Goal: Information Seeking & Learning: Check status

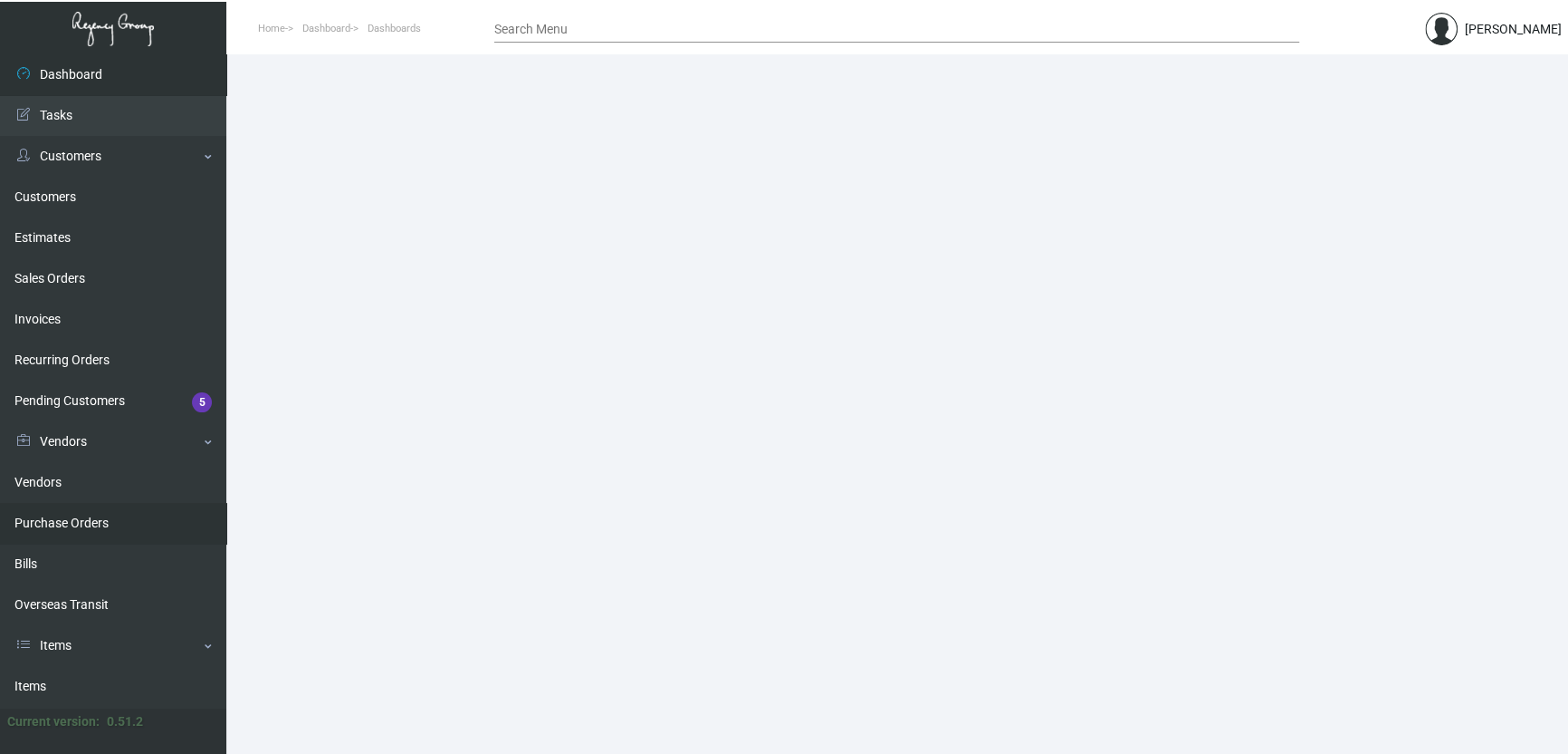
click at [60, 523] on link "Purchase Orders" at bounding box center [113, 523] width 226 height 41
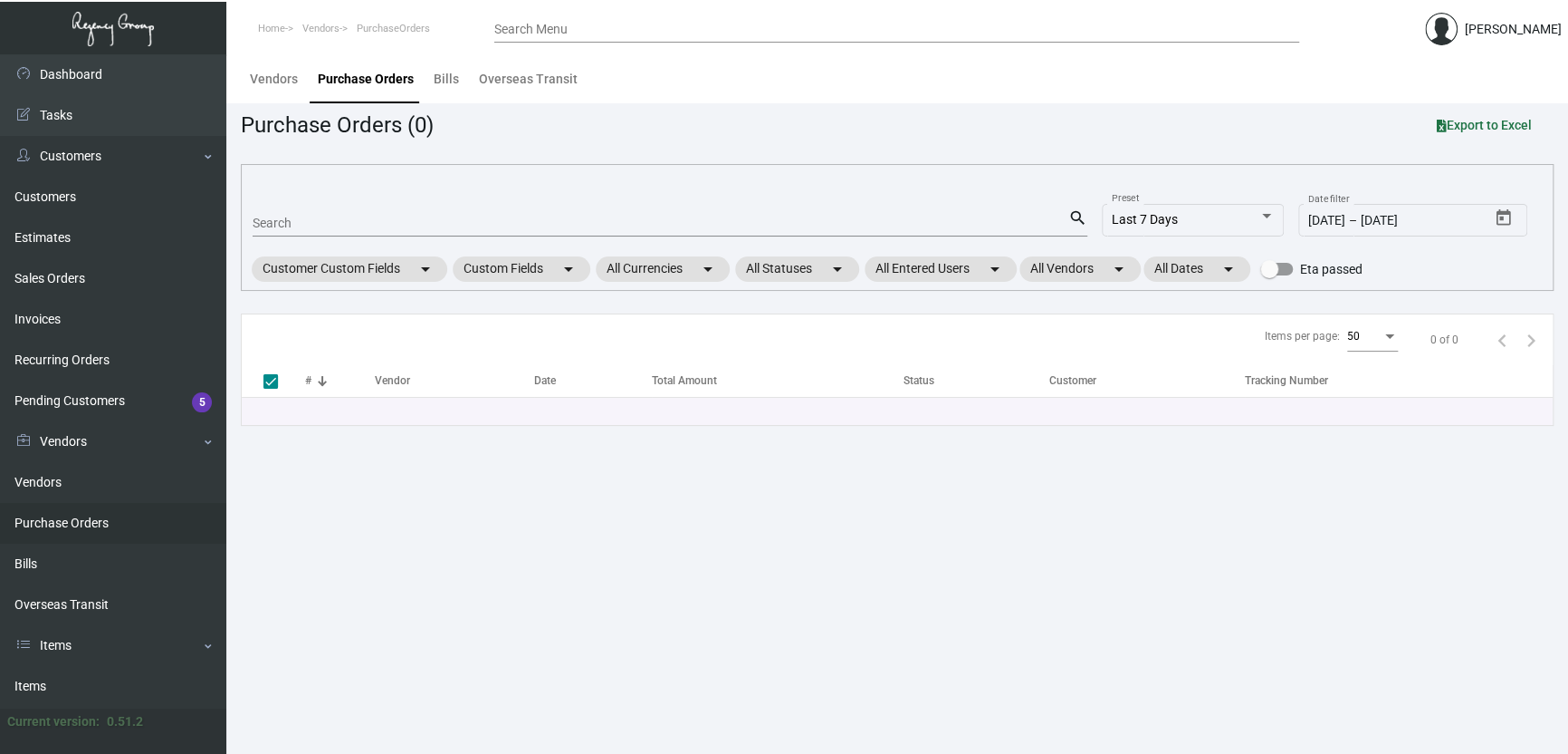
click at [271, 223] on input "Search" at bounding box center [661, 223] width 816 height 15
type input "1023128"
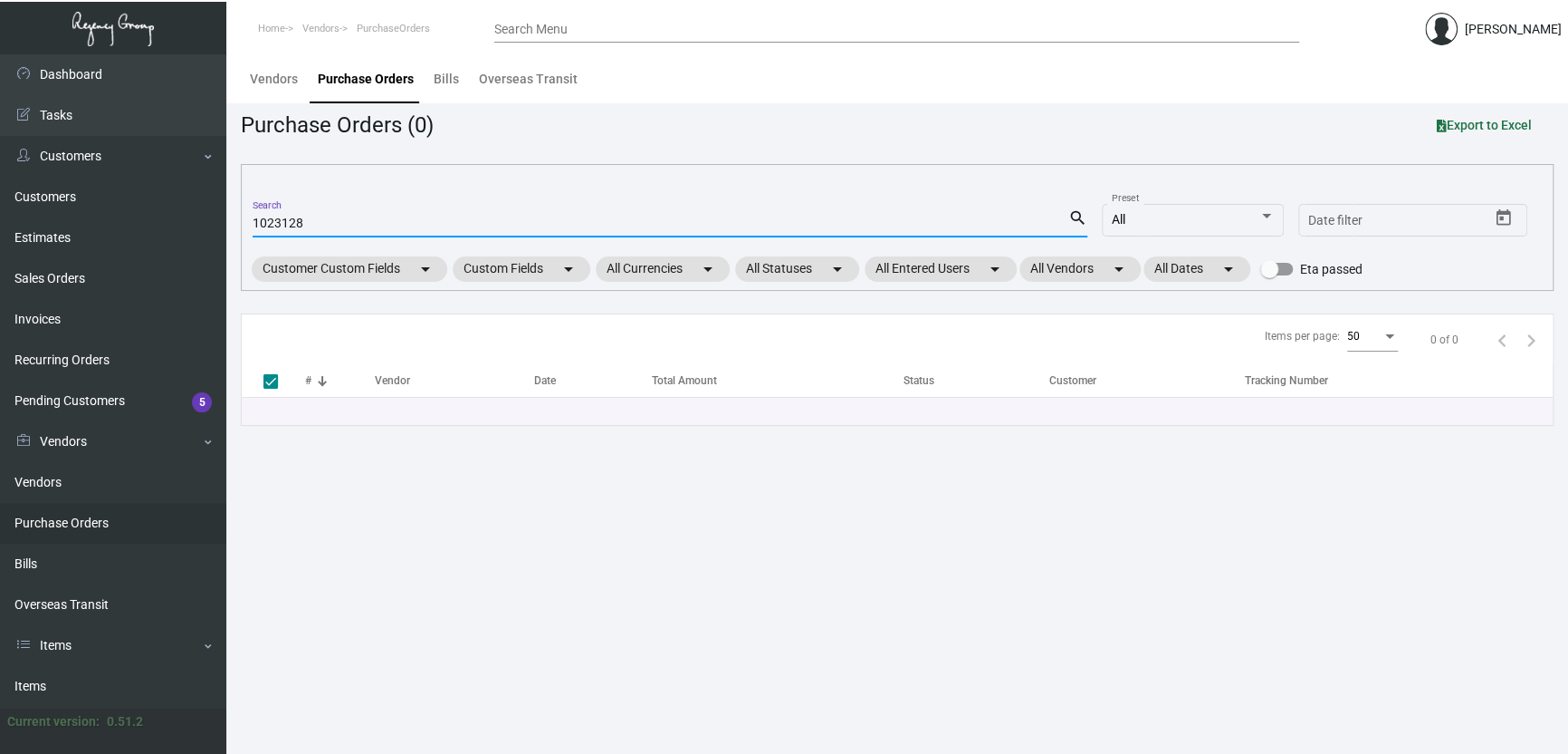
type input "102312"
checkbox input "false"
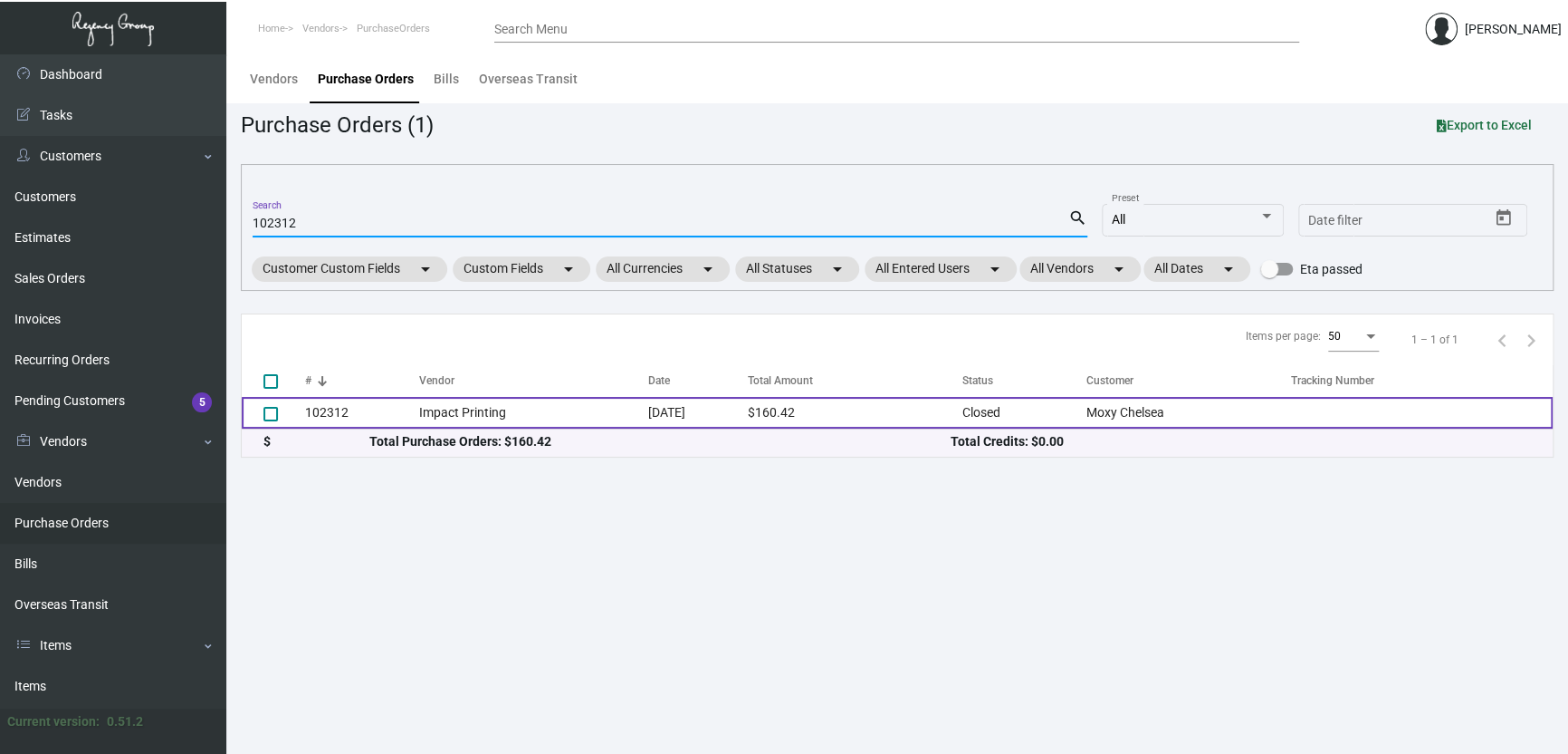
type input "102312"
click at [562, 410] on td "Impact Printing" at bounding box center [532, 412] width 228 height 31
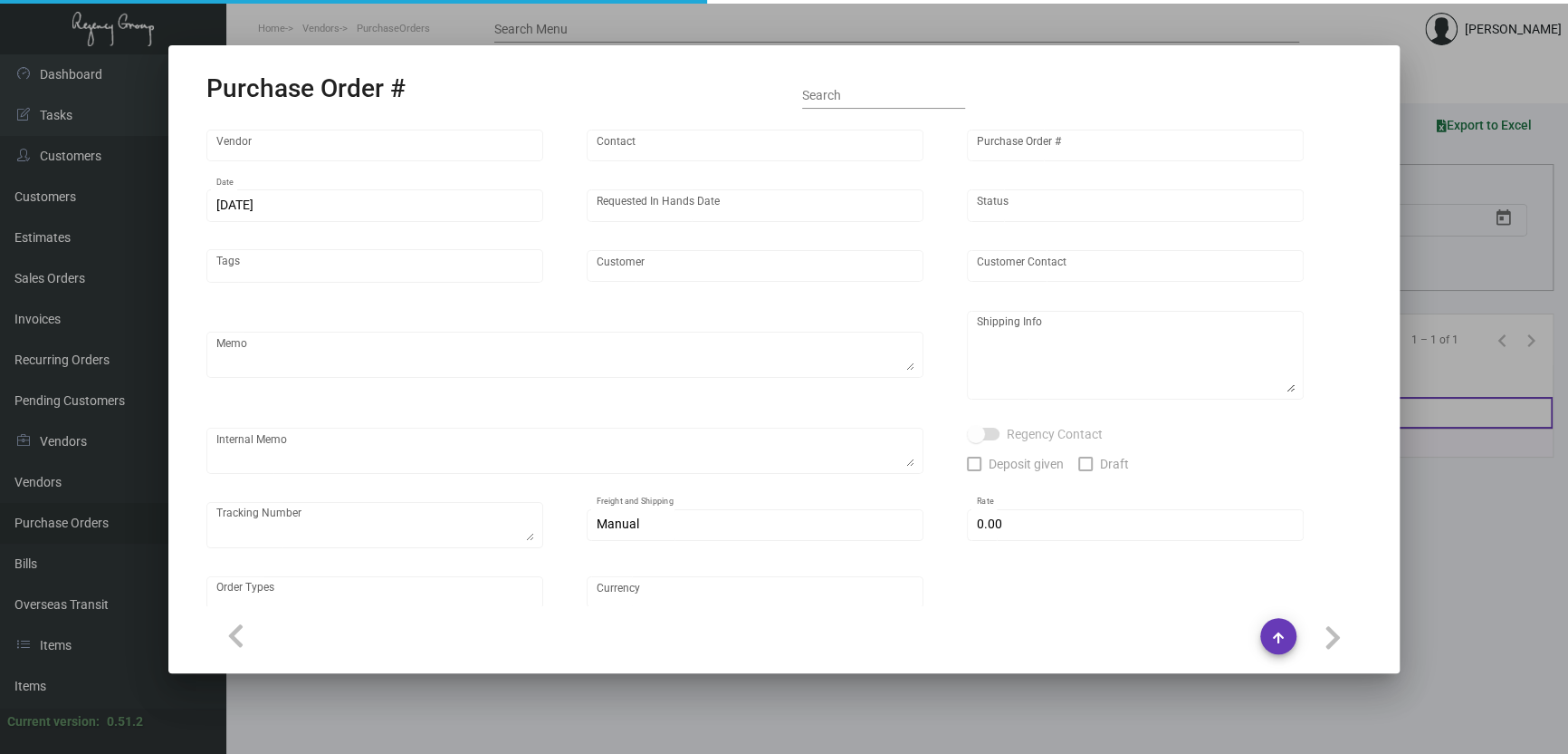
type input "Impact Printing"
type input "Impact Orders"
type input "102312"
type input "[DATE]"
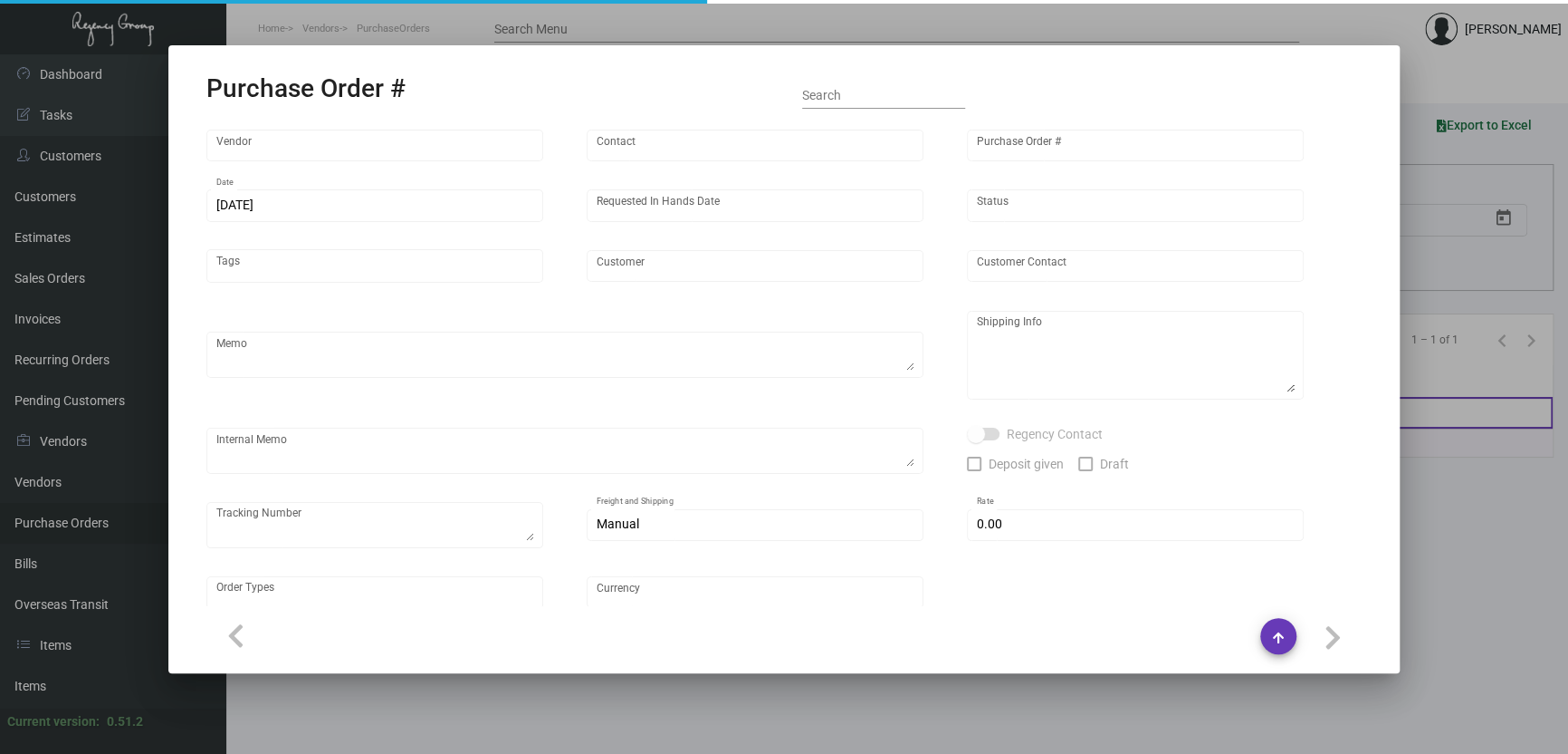
type input "Moxy Chelsea"
type input "[PERSON_NAME]"
type textarea "Q# 47222 / Please reach out to SH for UPS labels."
type textarea "Moxy Chelsea - [PERSON_NAME] [STREET_ADDRESS][US_STATE]"
type input "$ 0.00"
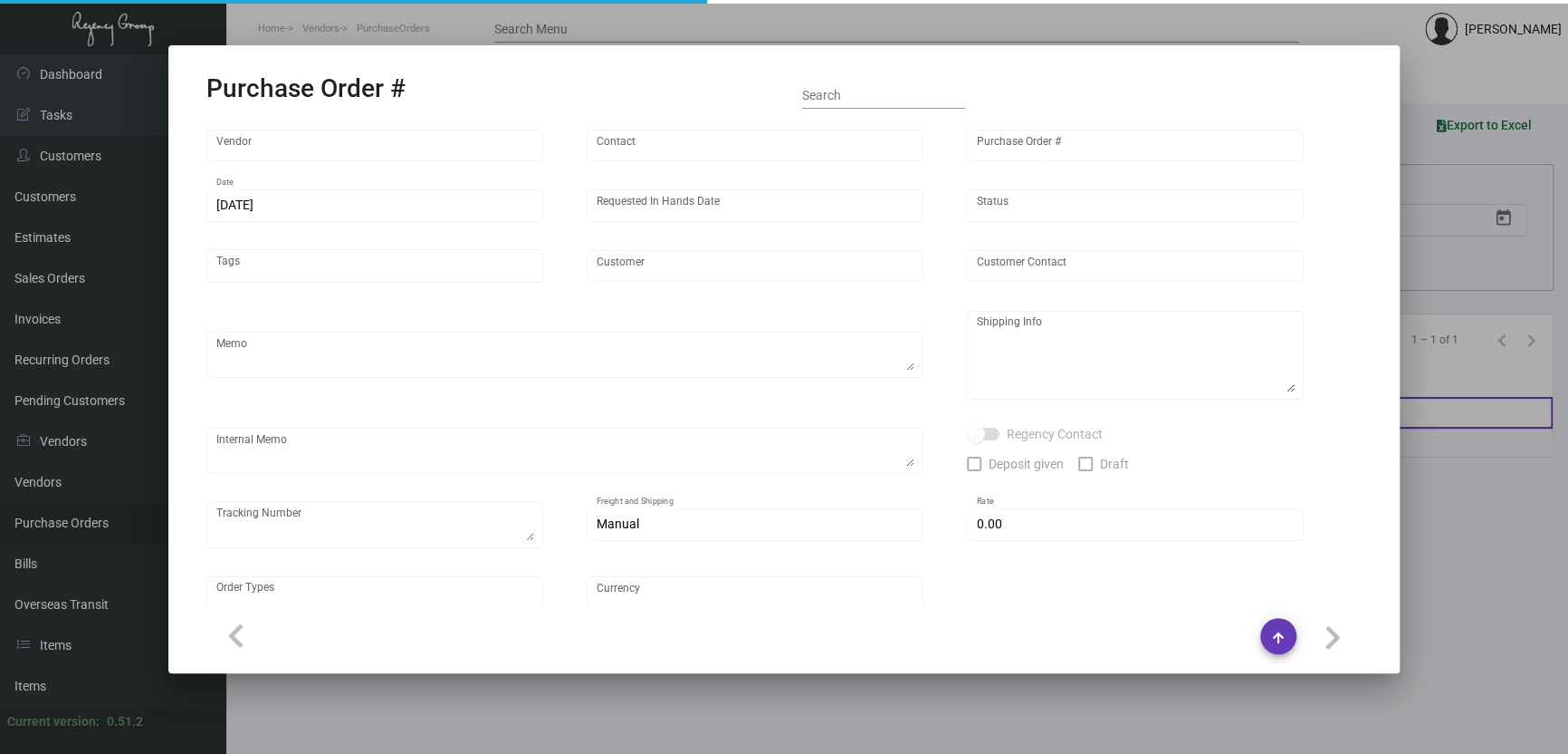
type input "United States Dollar $"
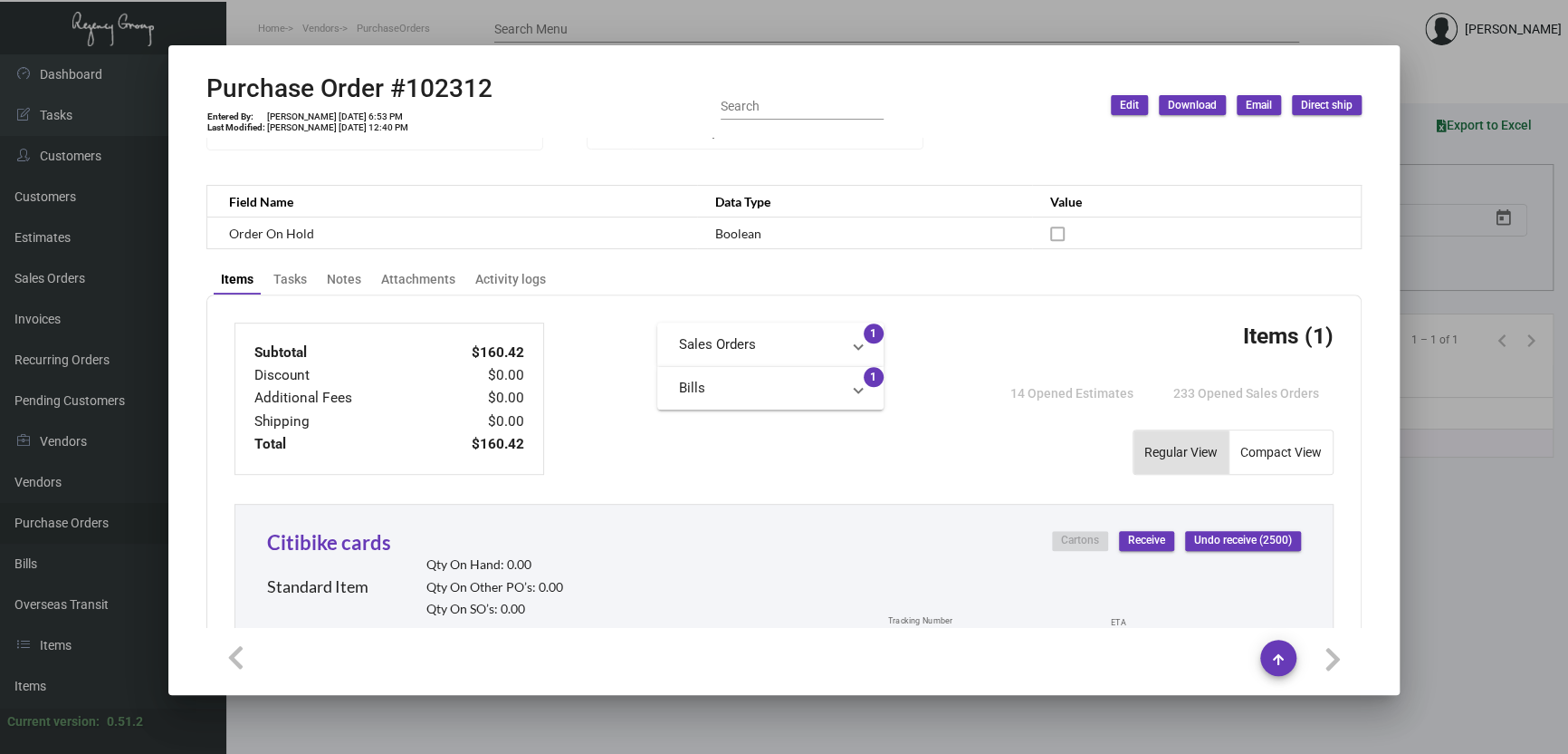
scroll to position [211, 0]
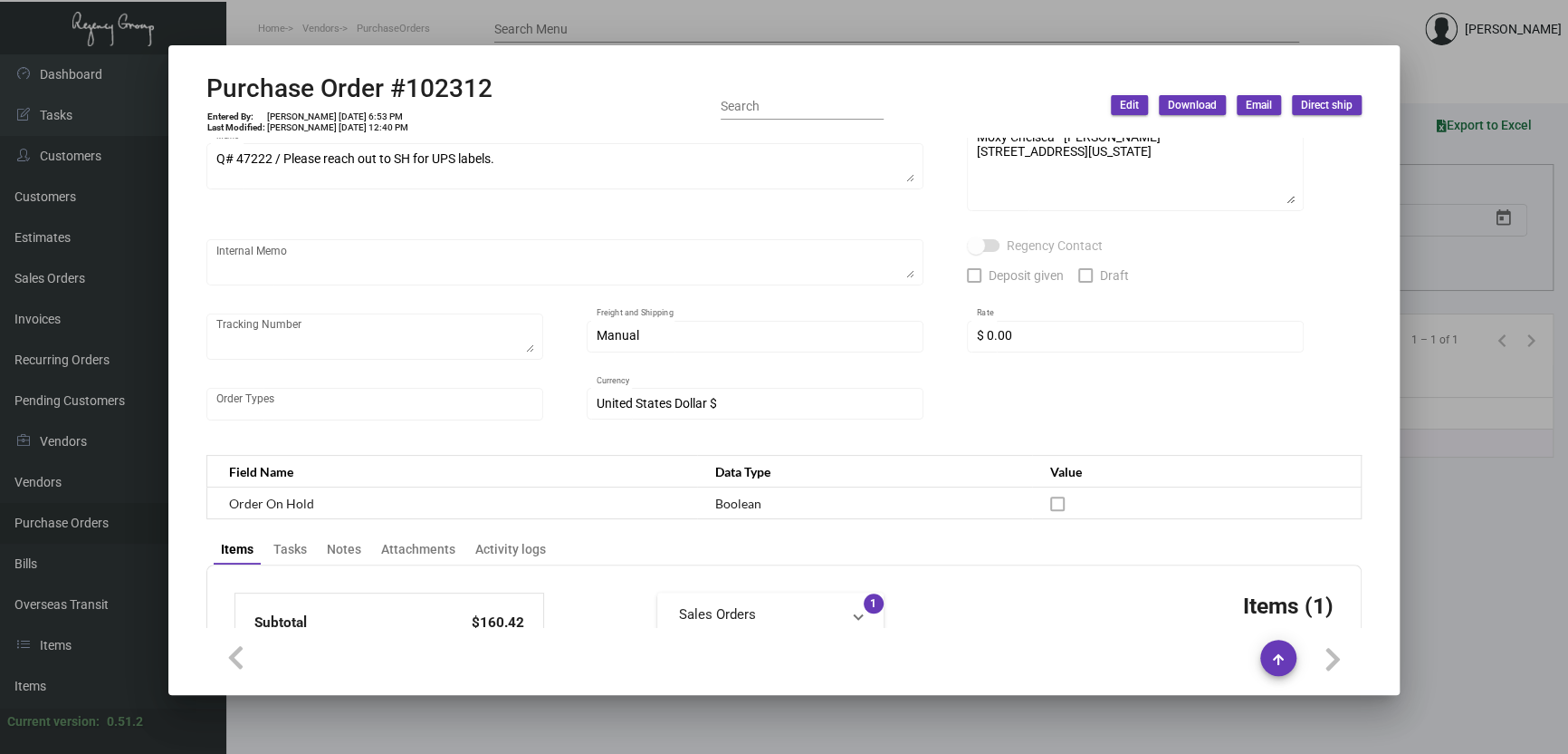
click at [375, 13] on div at bounding box center [784, 377] width 1568 height 754
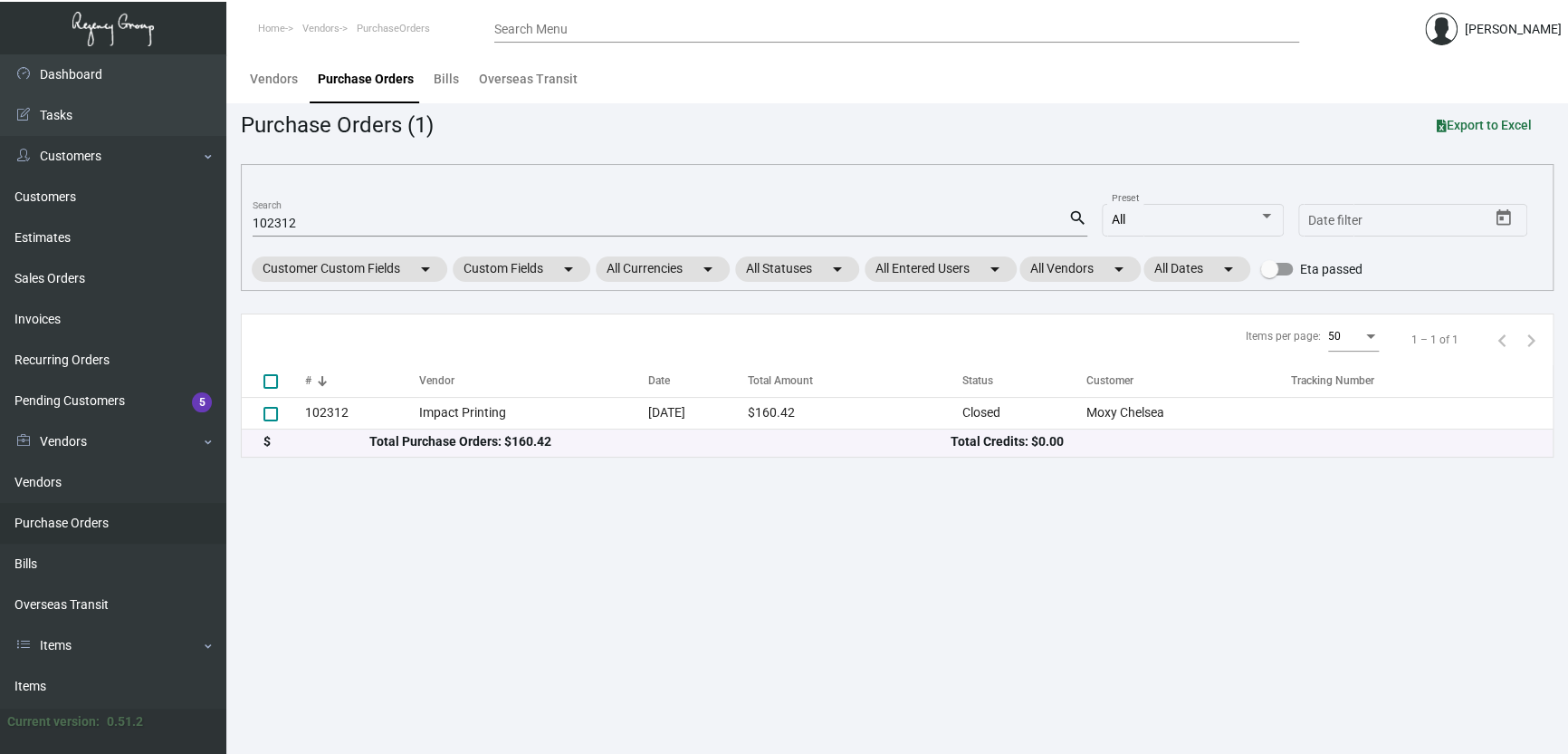
click at [328, 223] on input "102312" at bounding box center [661, 223] width 816 height 15
type input "102318"
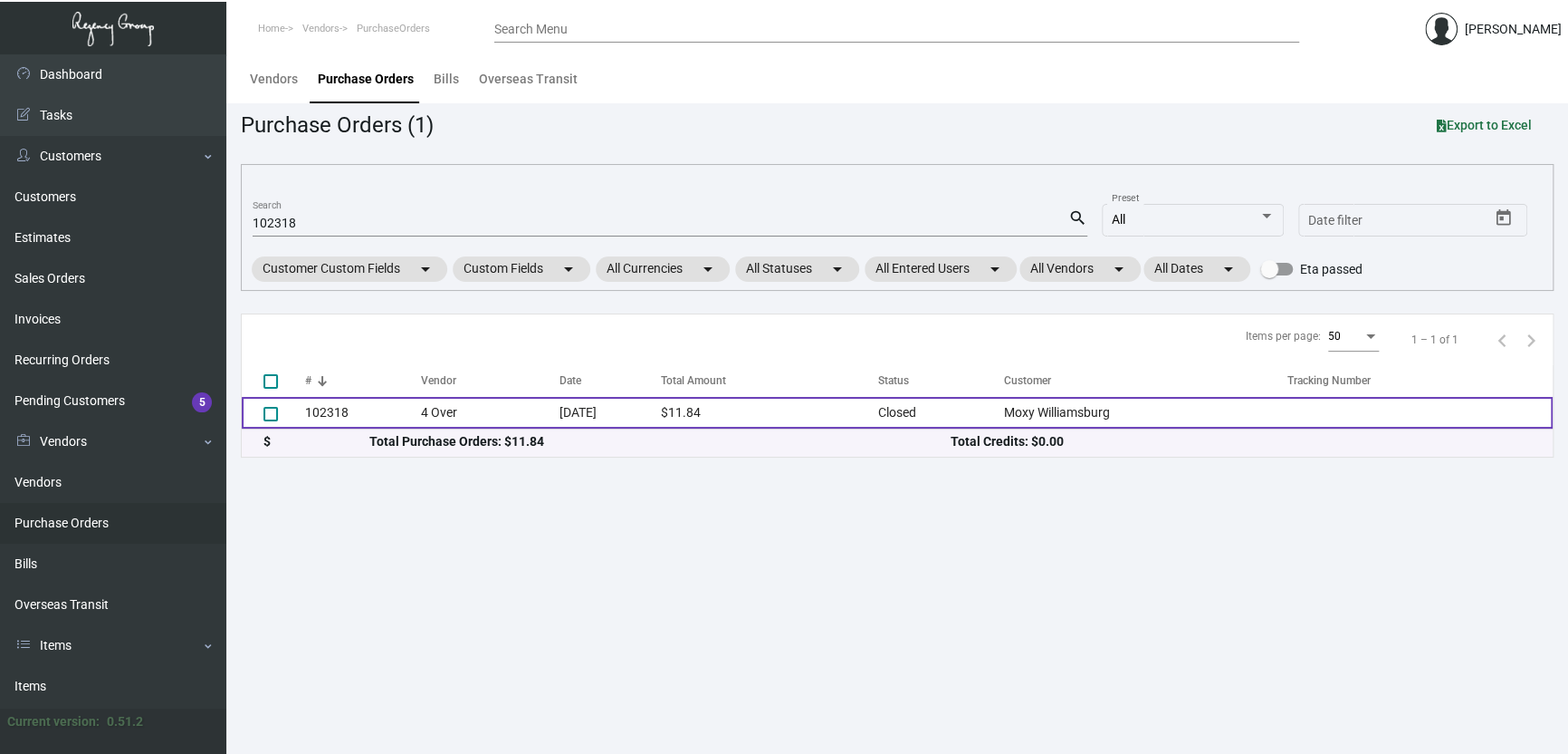
click at [559, 417] on td "[DATE]" at bounding box center [610, 412] width 102 height 31
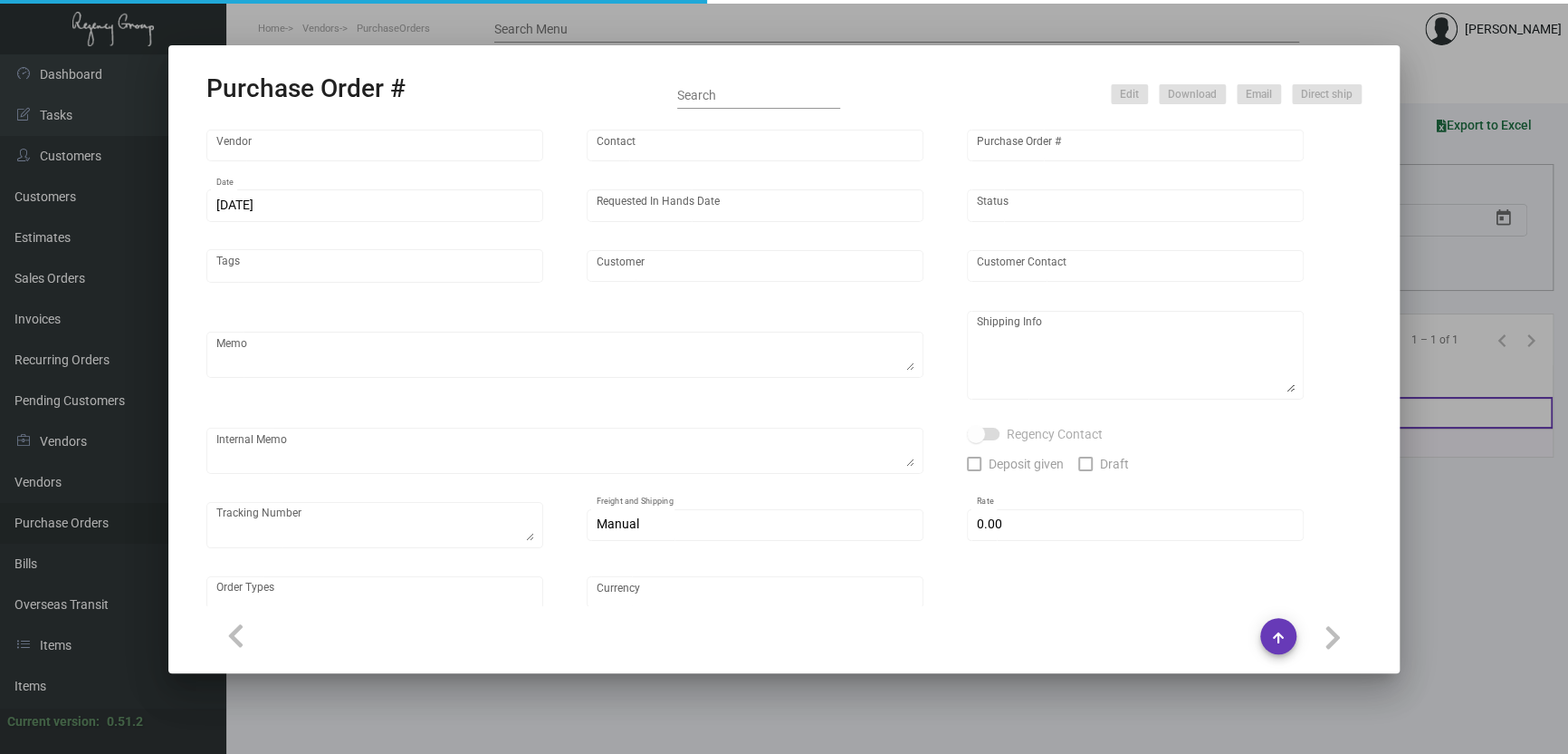
type input "4 Over"
type input "102318"
type input "[DATE]"
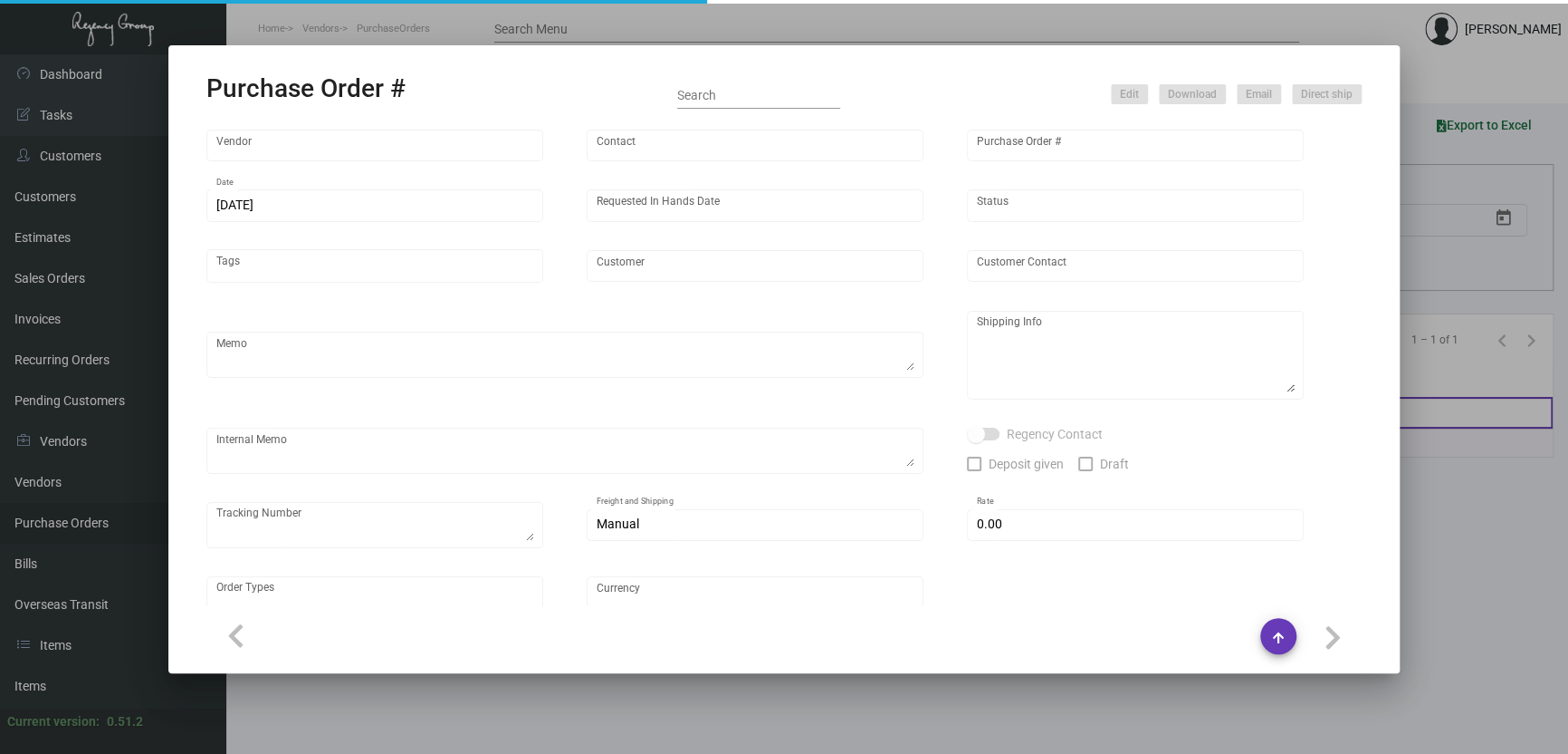
type input "Moxy Williamsburg"
type input "[PERSON_NAME]"
type textarea "[PERSON_NAME] - [PERSON_NAME] [STREET_ADDRESS][US_STATE]"
type textarea "Dropship $8 J3724088922"
type input "$ 0.00"
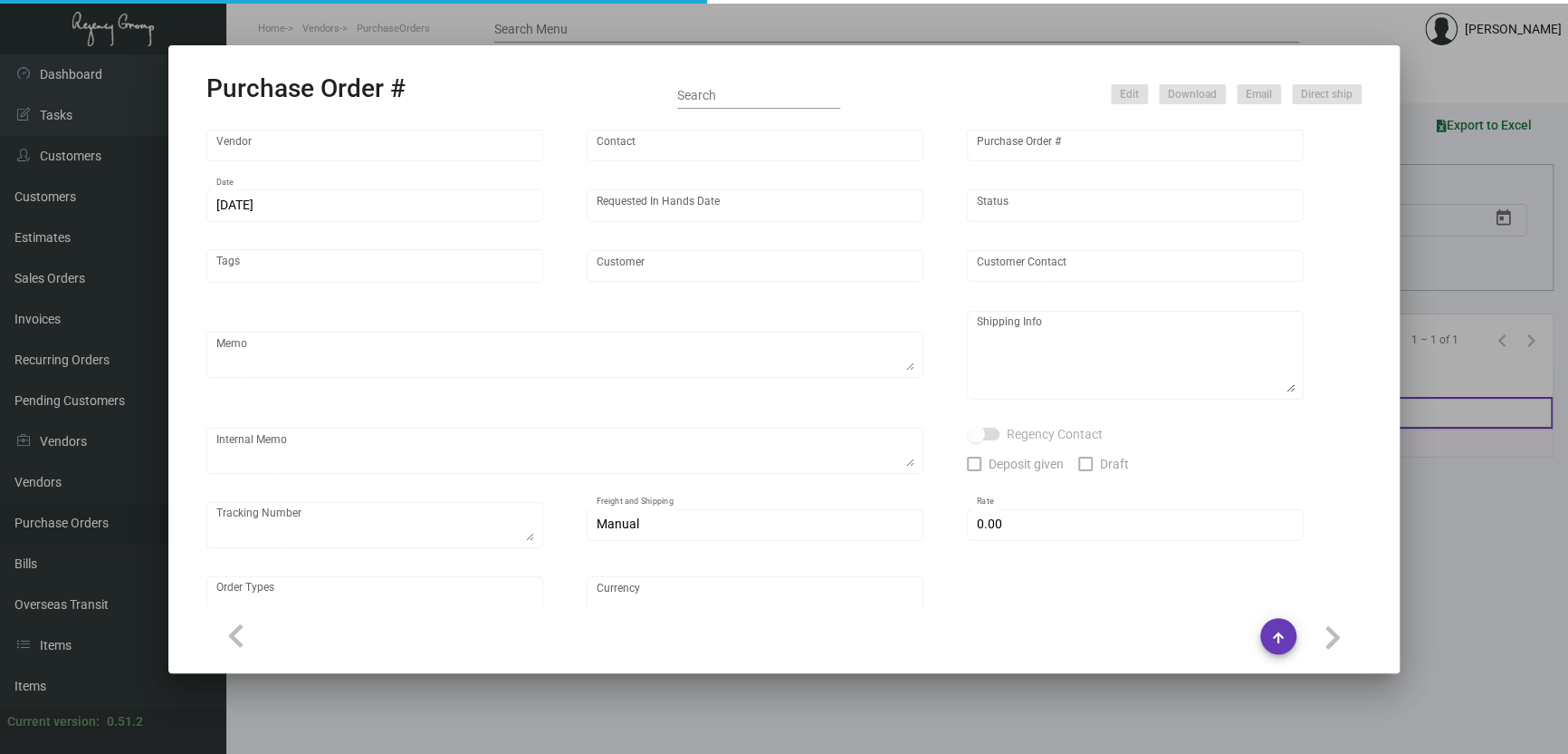
type input "United States Dollar $"
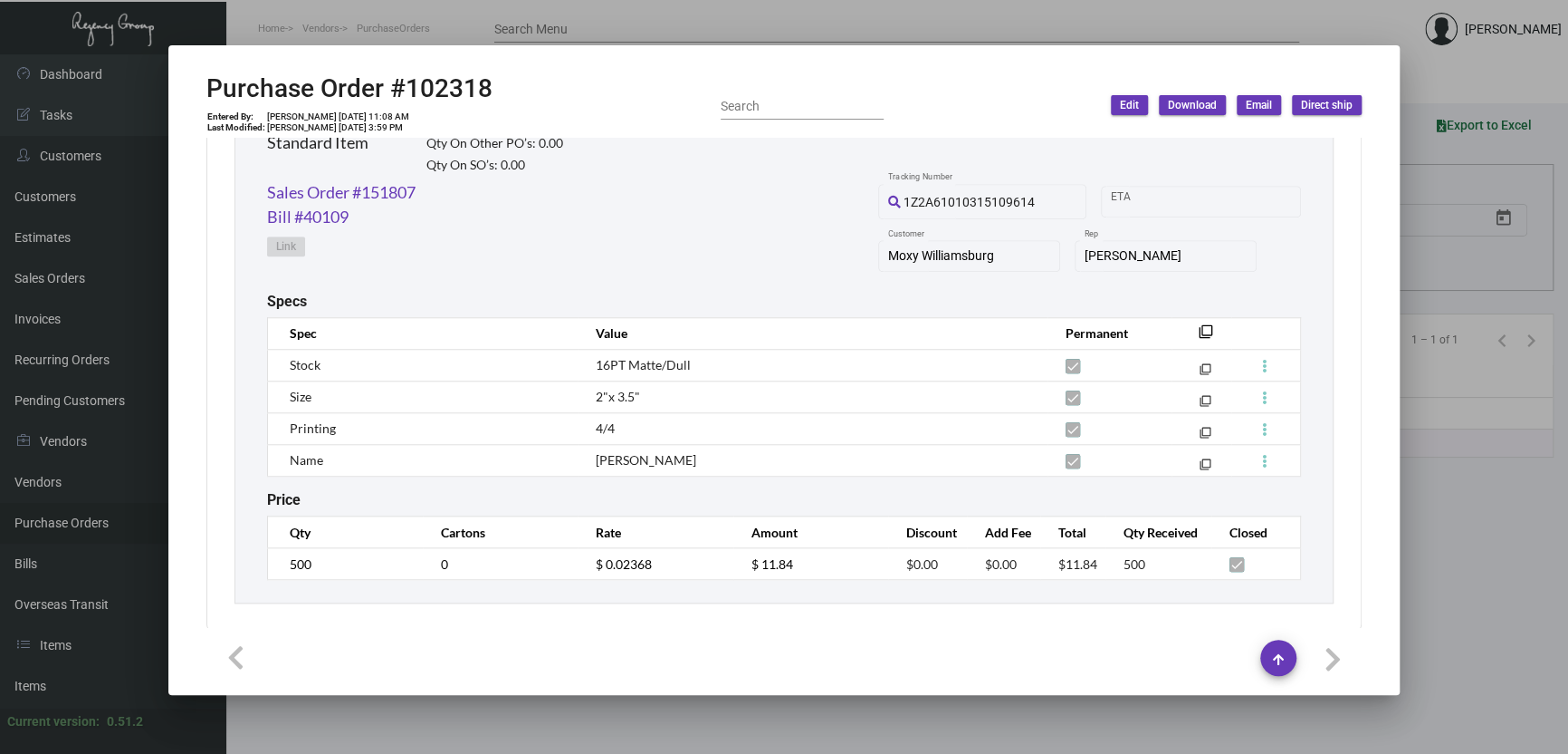
scroll to position [935, 0]
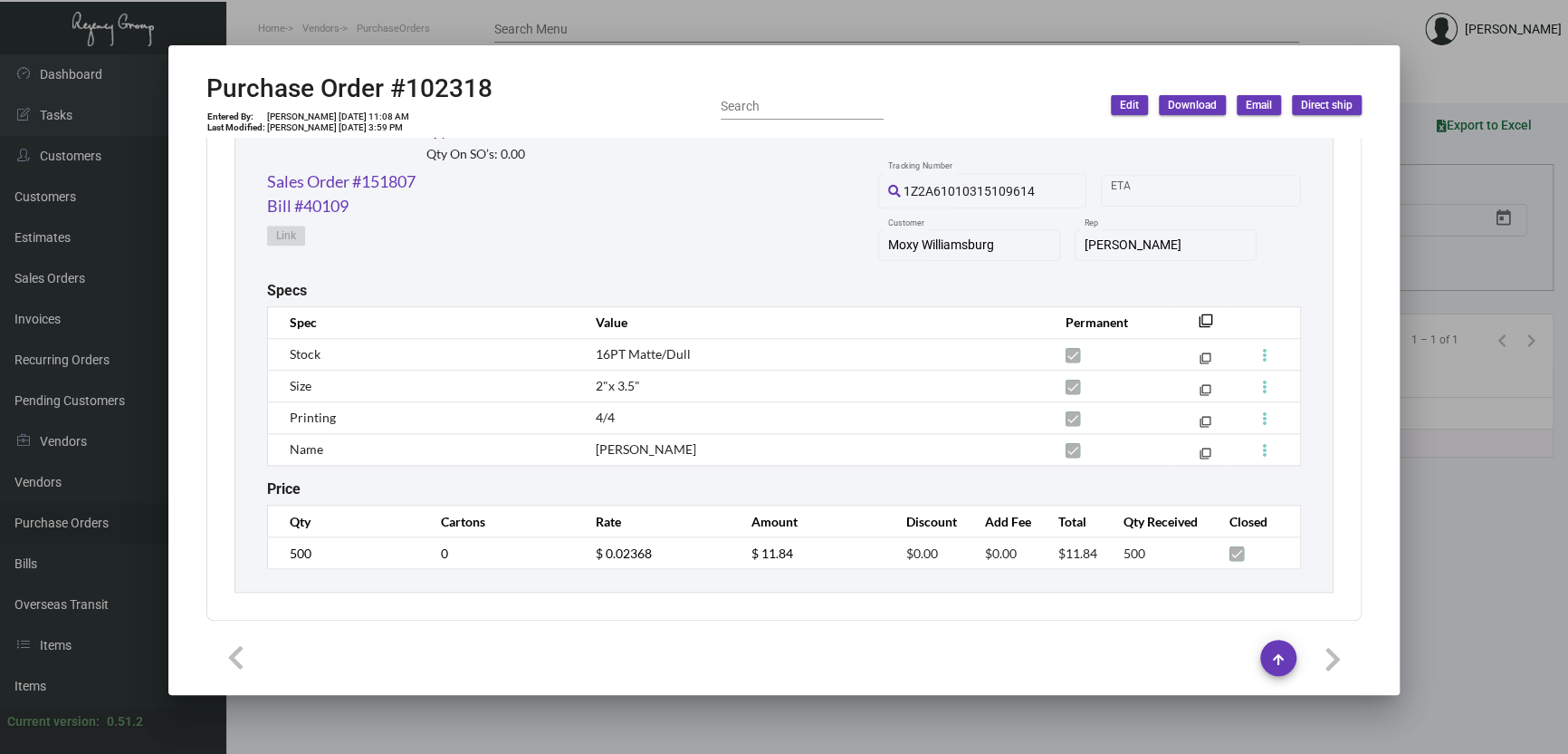
click at [463, 720] on div at bounding box center [784, 377] width 1568 height 754
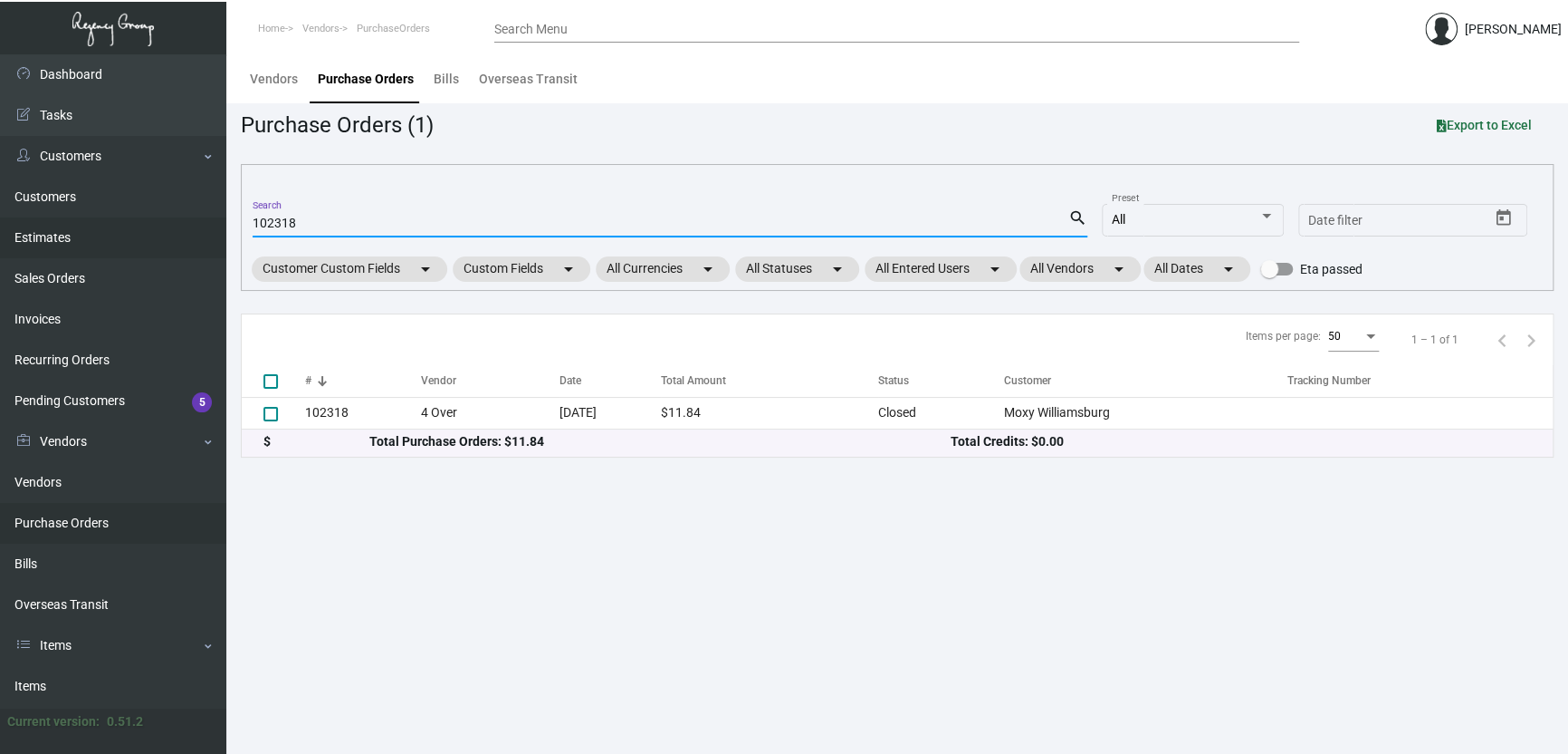
drag, startPoint x: 314, startPoint y: 226, endPoint x: 165, endPoint y: 223, distance: 149.0
click at [187, 222] on div "Dashboard Dashboard Tasks Customers Customers Estimates Sales Orders Invoices R…" at bounding box center [784, 404] width 1568 height 699
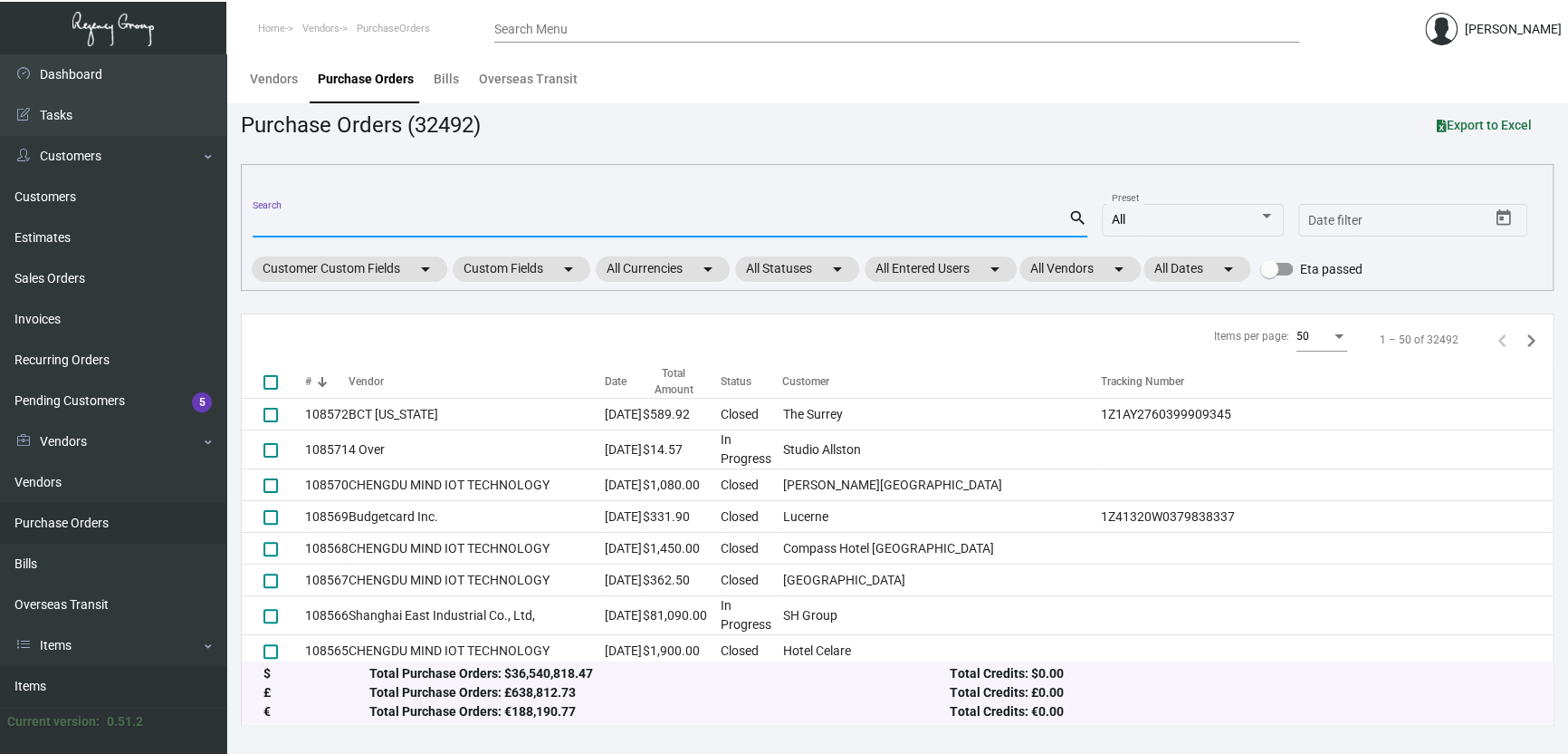
drag, startPoint x: 66, startPoint y: 680, endPoint x: 98, endPoint y: 666, distance: 34.9
click at [66, 680] on link "Items" at bounding box center [113, 686] width 226 height 41
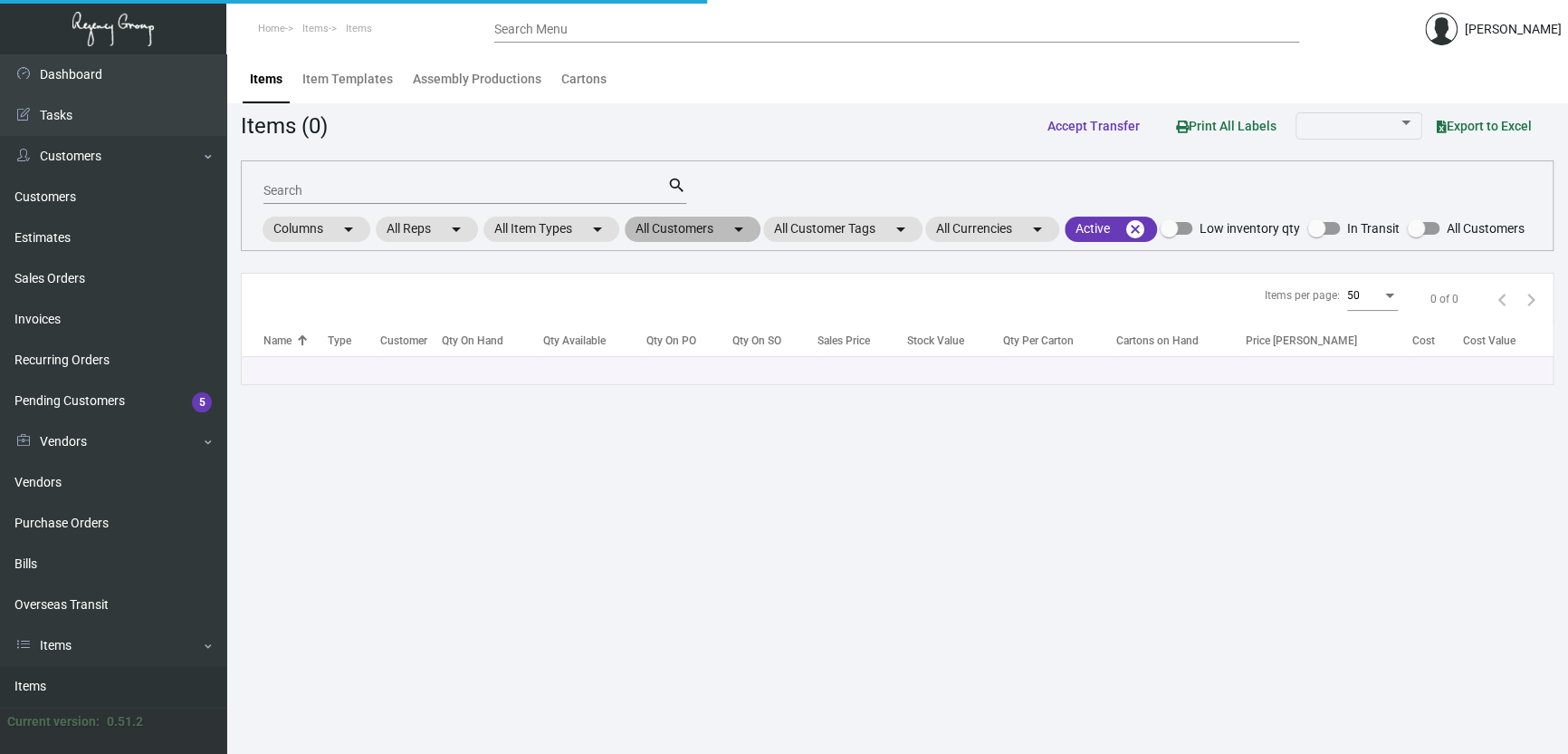
click at [710, 227] on mat-chip "All Customers arrow_drop_down" at bounding box center [692, 229] width 136 height 25
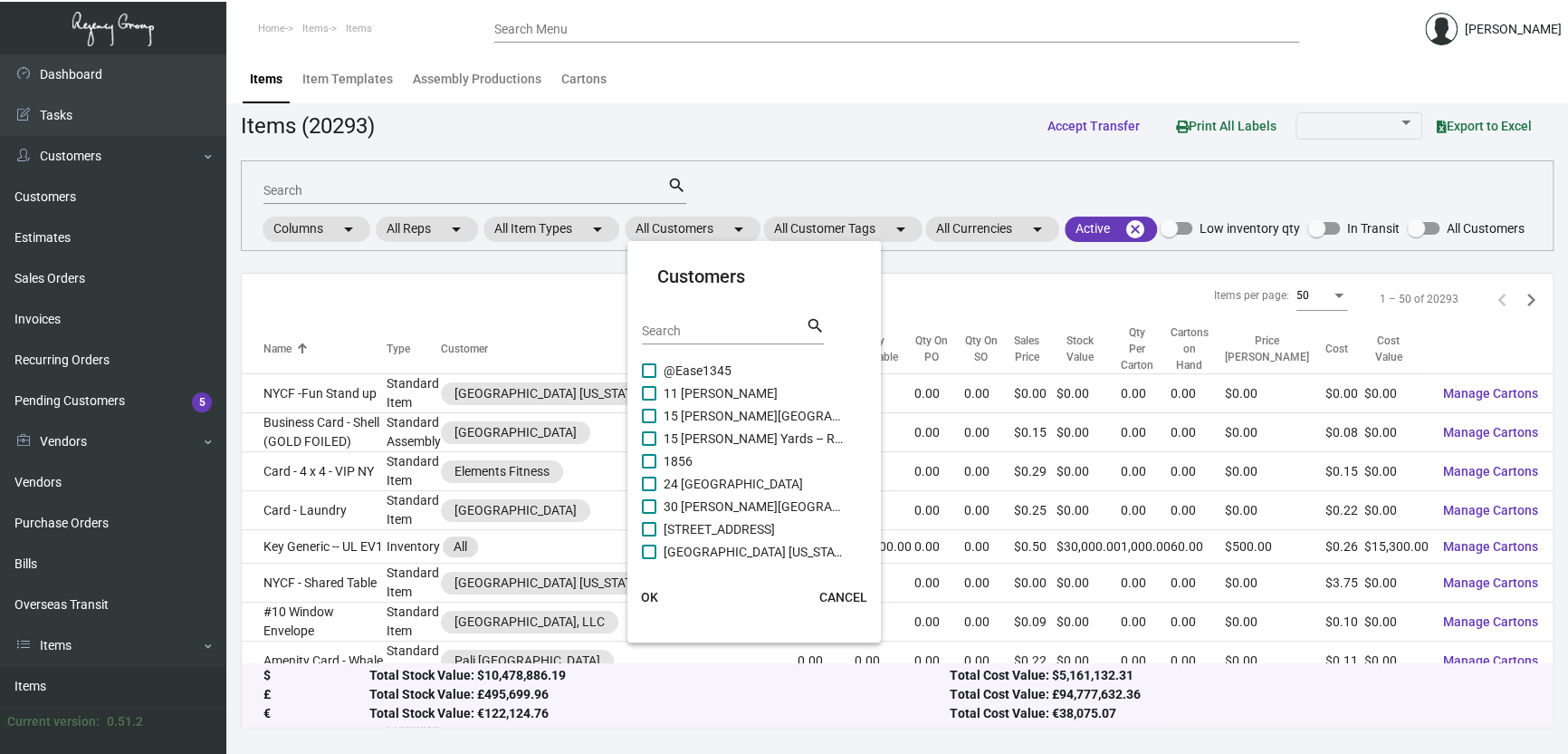
click at [687, 337] on input "Search" at bounding box center [723, 331] width 163 height 15
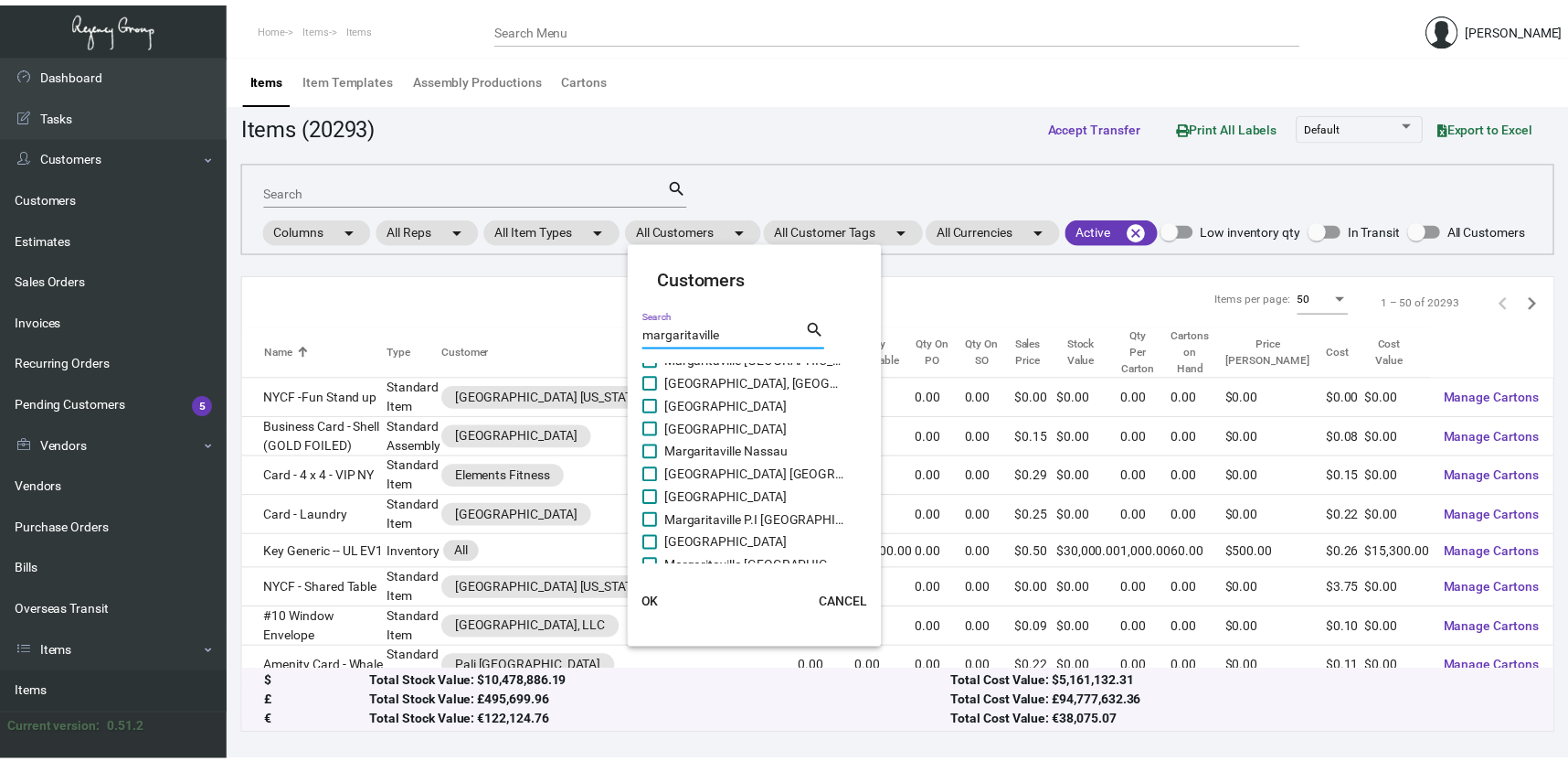
scroll to position [274, 0]
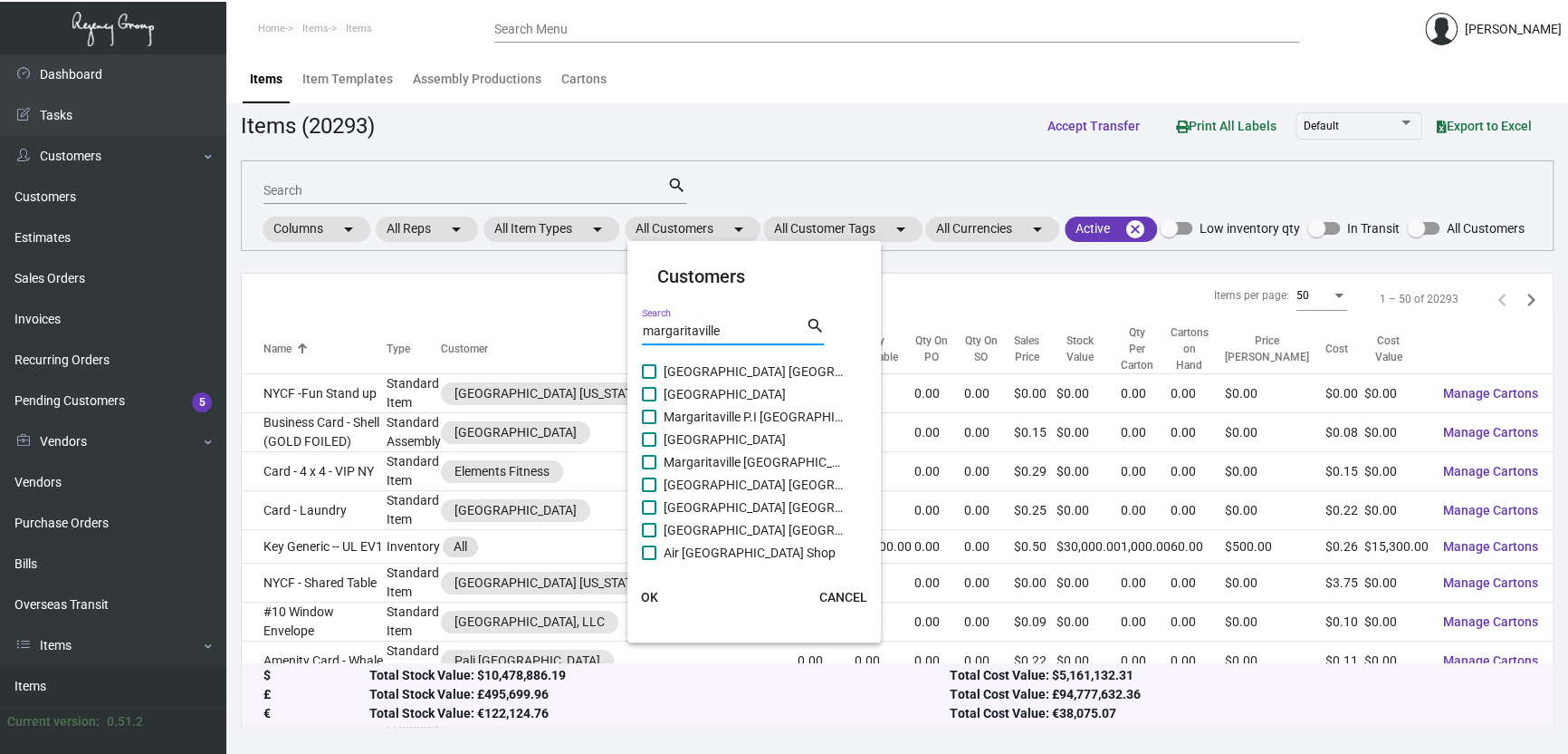
type input "margaritaville"
click at [799, 389] on span "[GEOGRAPHIC_DATA]" at bounding box center [754, 394] width 181 height 22
click at [649, 401] on input "[GEOGRAPHIC_DATA]" at bounding box center [648, 401] width 1 height 1
checkbox input "true"
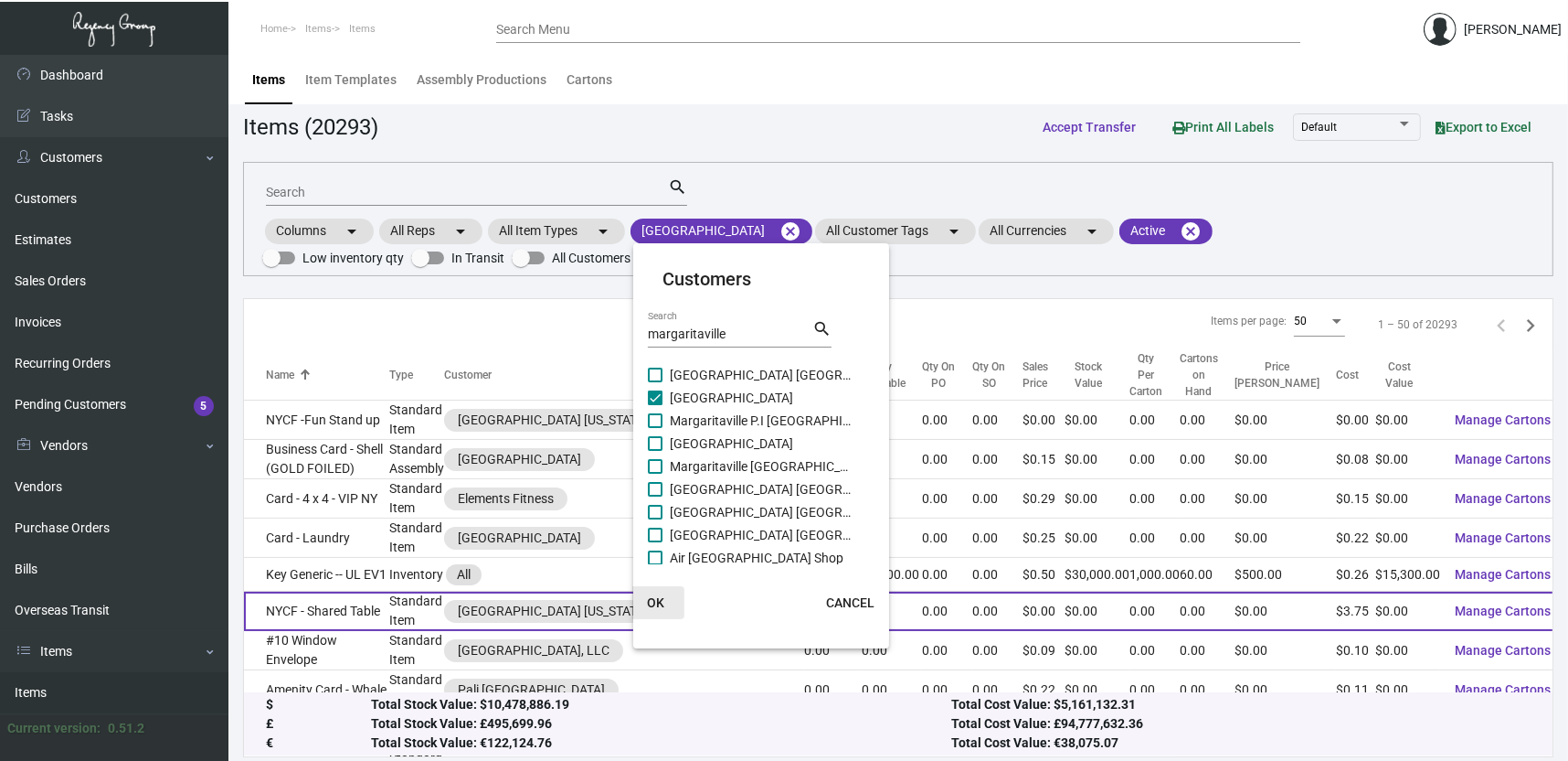
click at [654, 601] on span "OK" at bounding box center [656, 602] width 18 height 15
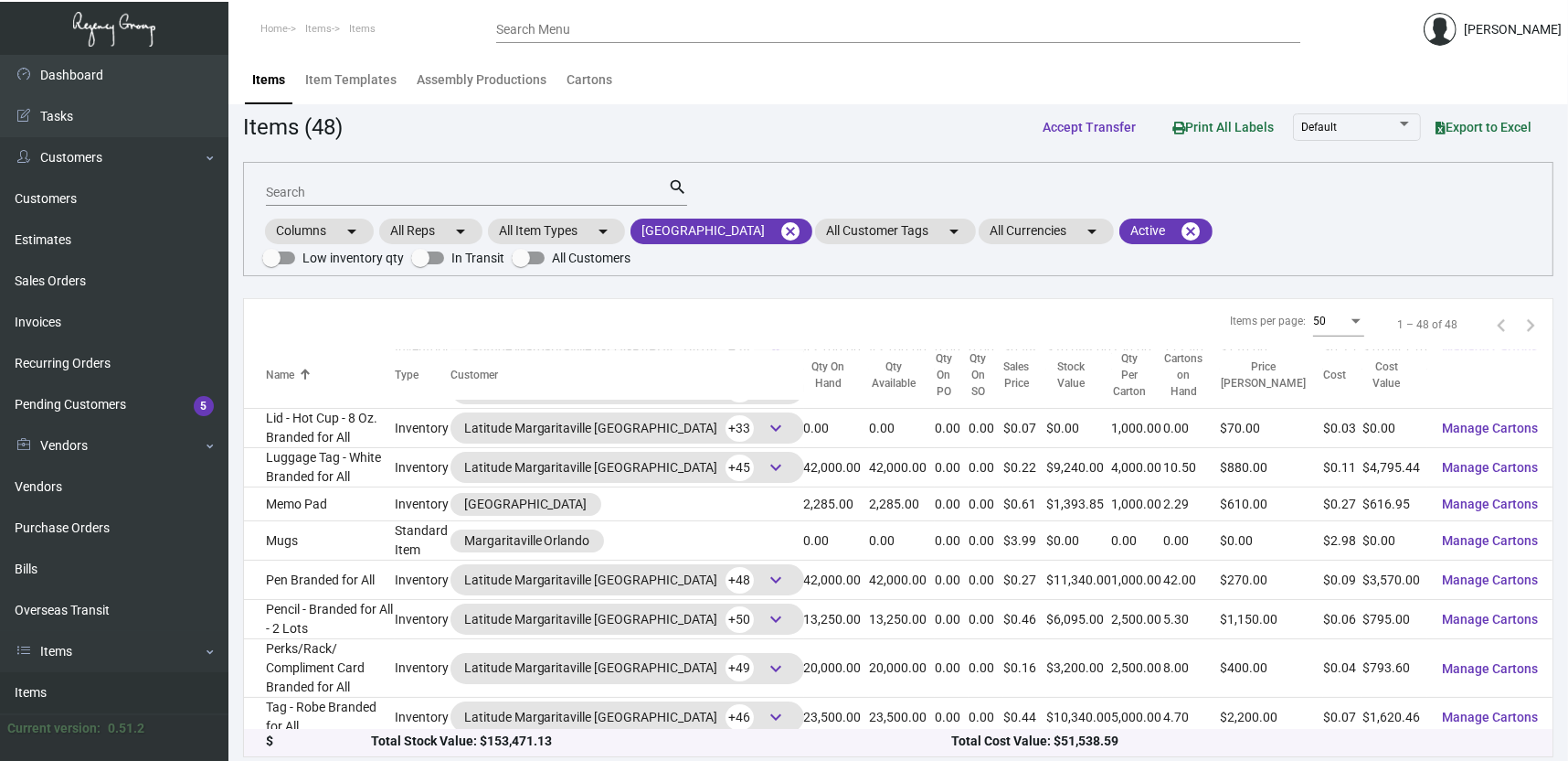
scroll to position [1567, 0]
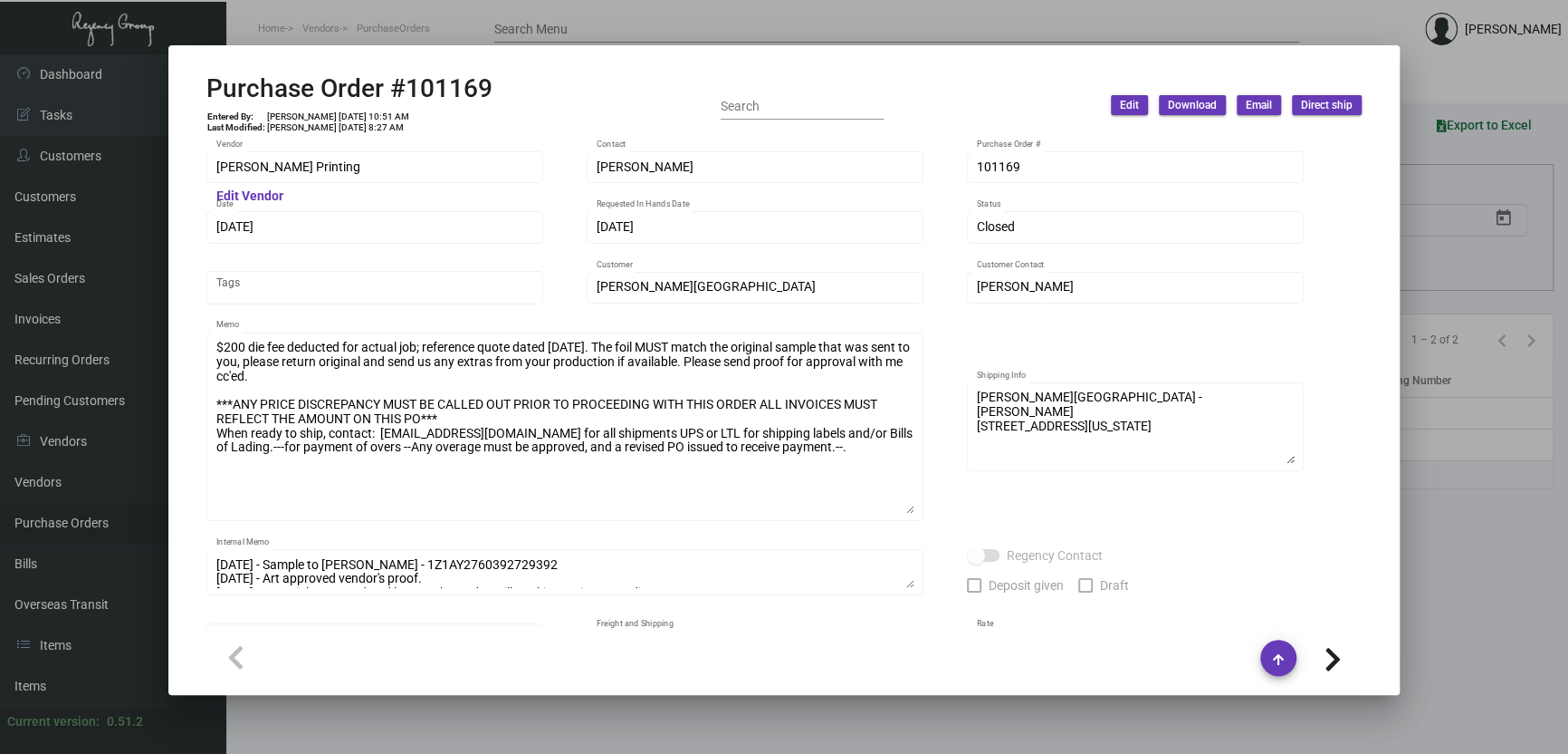
scroll to position [56, 0]
